Goal: Task Accomplishment & Management: Manage account settings

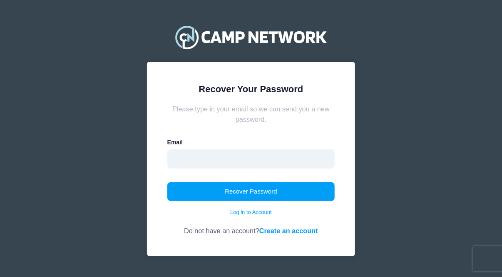
click at [180, 155] on input "email" at bounding box center [251, 158] width 168 height 19
type input "hjacobs@uslacrosse.org"
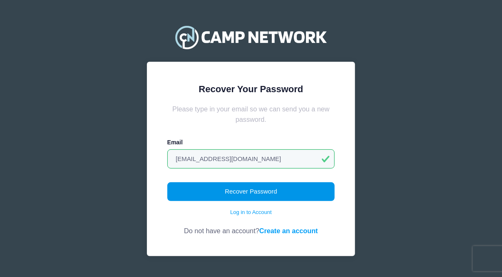
click at [245, 191] on button "Recover Password" at bounding box center [251, 191] width 168 height 19
click at [250, 190] on button "Recover Password" at bounding box center [251, 191] width 168 height 19
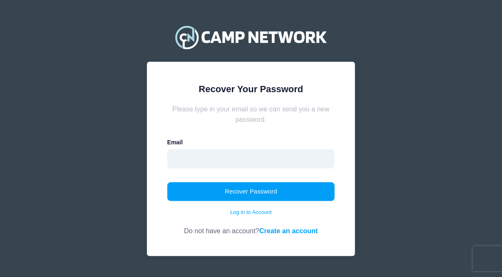
click at [175, 154] on input "email" at bounding box center [251, 158] width 168 height 19
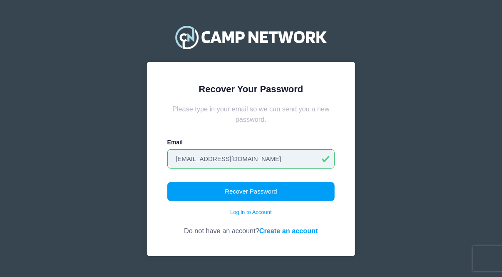
type input "[EMAIL_ADDRESS][DOMAIN_NAME]"
click at [167, 182] on button "Recover Password" at bounding box center [251, 191] width 168 height 19
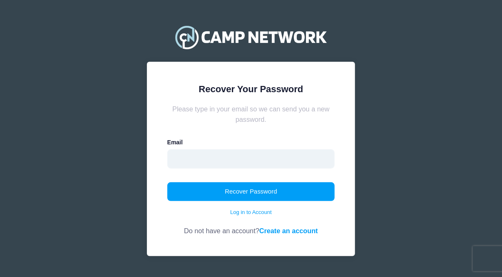
click at [198, 154] on input "email" at bounding box center [251, 158] width 168 height 19
click at [194, 160] on input "email" at bounding box center [251, 158] width 168 height 19
type input "[EMAIL_ADDRESS][DOMAIN_NAME]"
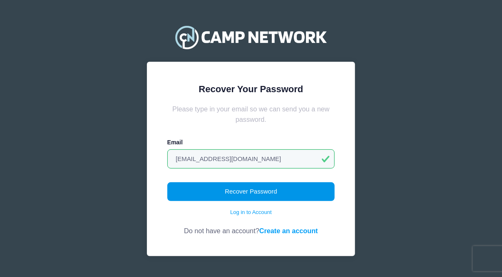
click at [255, 191] on button "Recover Password" at bounding box center [251, 191] width 168 height 19
click at [273, 190] on button "Recover Password" at bounding box center [251, 191] width 168 height 19
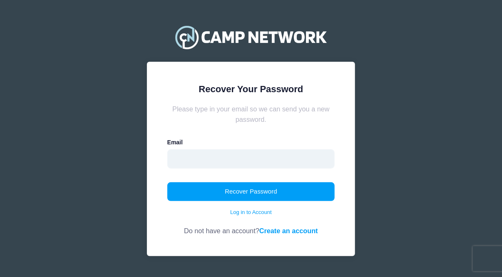
click at [178, 158] on input "email" at bounding box center [251, 158] width 168 height 19
type input "[EMAIL_ADDRESS][DOMAIN_NAME]"
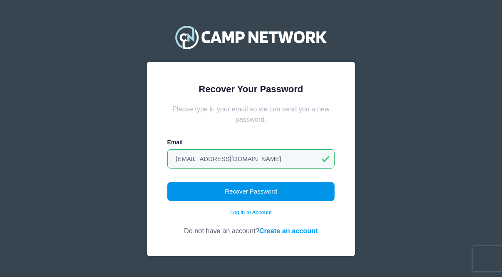
click at [253, 194] on button "Recover Password" at bounding box center [251, 191] width 168 height 19
